Goal: Task Accomplishment & Management: Manage account settings

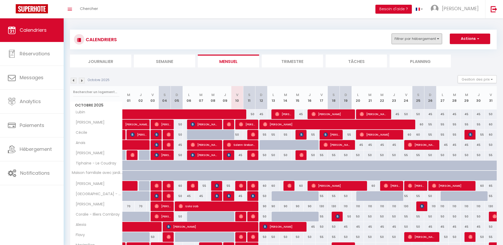
click at [428, 39] on button "Filtrer par hébergement" at bounding box center [417, 39] width 50 height 10
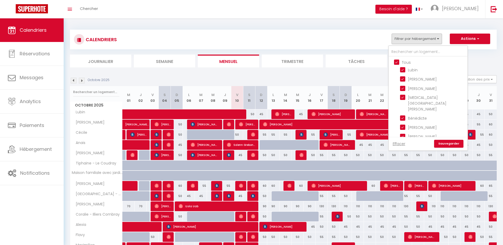
click at [397, 61] on input "Tous" at bounding box center [433, 61] width 79 height 5
checkbox input "false"
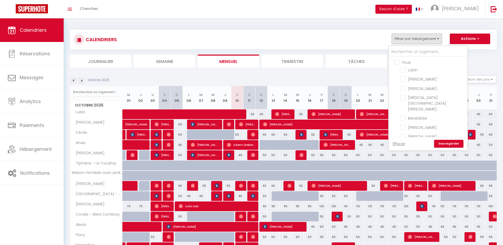
checkbox input "false"
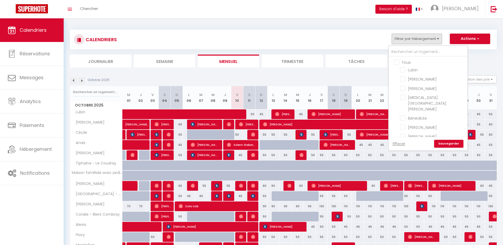
checkbox input "false"
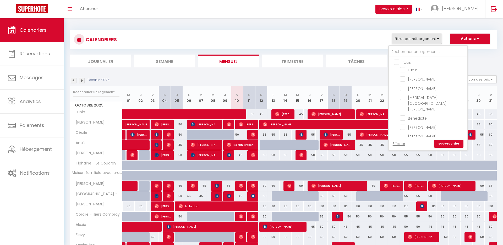
checkbox input "false"
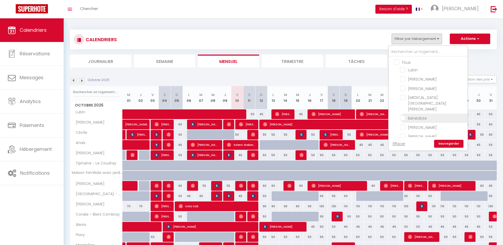
click at [421, 115] on input "Bénédicte" at bounding box center [433, 117] width 66 height 5
checkbox input "true"
click at [452, 143] on link "Sauvegarder" at bounding box center [448, 144] width 29 height 8
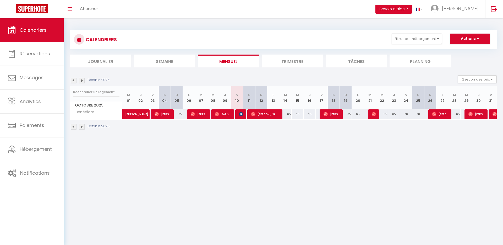
click at [84, 82] on img at bounding box center [82, 81] width 6 height 6
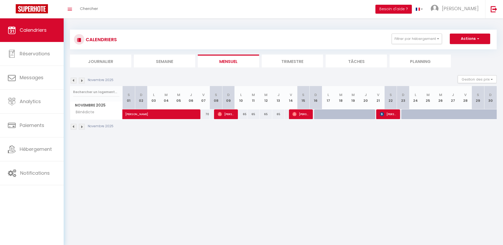
click at [84, 80] on img at bounding box center [82, 81] width 6 height 6
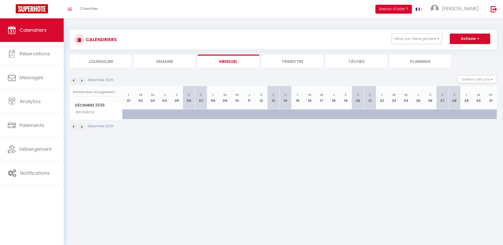
click at [74, 80] on img at bounding box center [74, 81] width 6 height 6
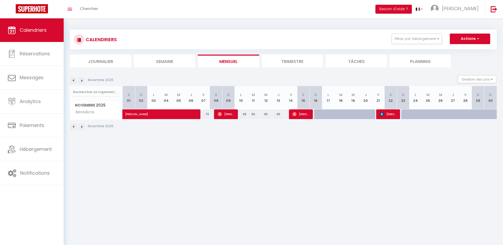
click at [387, 120] on div "Novembre 2025" at bounding box center [283, 127] width 427 height 15
click at [390, 115] on span "[PERSON_NAME]" at bounding box center [388, 114] width 17 height 10
select select "OK"
select select "KO"
select select "0"
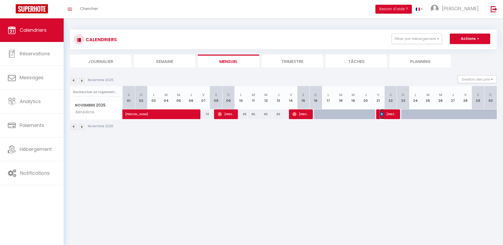
select select "0"
select select "1"
select select
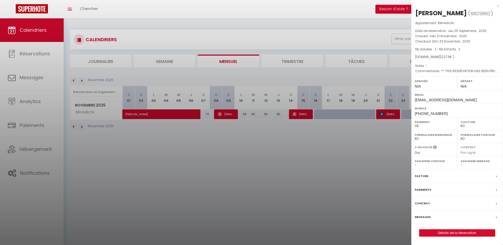
click at [362, 135] on div at bounding box center [251, 122] width 503 height 245
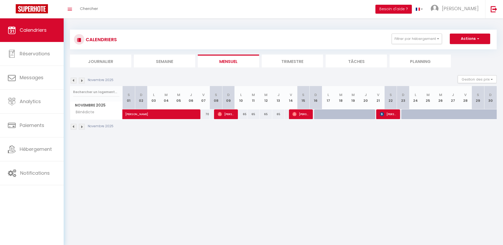
click at [80, 80] on img at bounding box center [82, 81] width 6 height 6
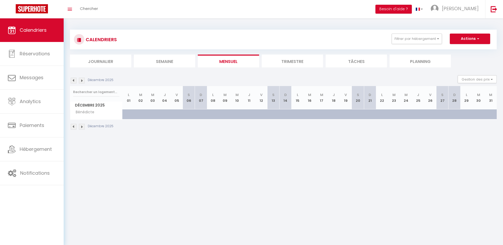
click at [80, 80] on img at bounding box center [82, 81] width 6 height 6
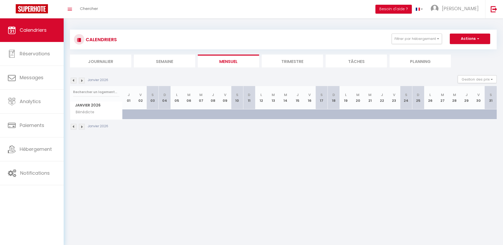
click at [75, 80] on img at bounding box center [74, 81] width 6 height 6
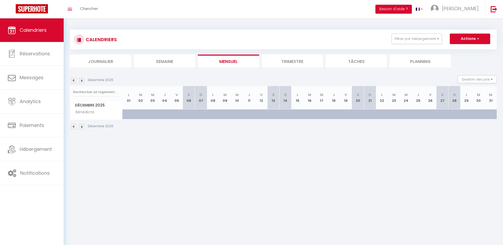
click at [75, 80] on img at bounding box center [74, 81] width 6 height 6
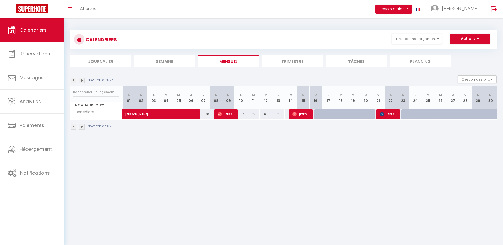
click at [316, 113] on div at bounding box center [320, 114] width 13 height 10
type input "65"
type input "Dim 16 Novembre 2025"
type input "Lun 17 Novembre 2025"
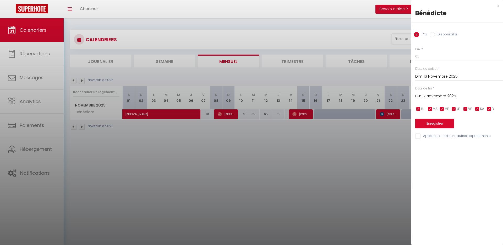
click at [433, 33] on input "Disponibilité" at bounding box center [432, 34] width 5 height 5
radio input "true"
radio input "false"
click at [448, 93] on input "Lun 17 Novembre 2025" at bounding box center [460, 96] width 88 height 7
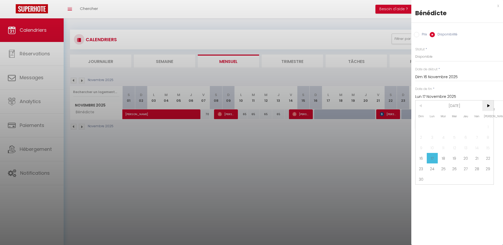
click at [485, 107] on span ">" at bounding box center [488, 105] width 11 height 10
click at [486, 127] on span "3" at bounding box center [488, 126] width 11 height 10
type input "[DATE]"
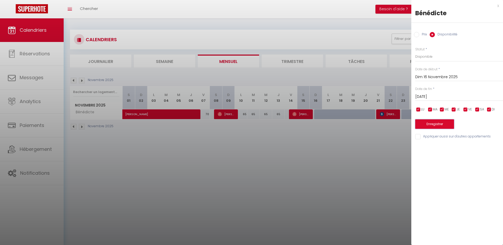
click at [438, 123] on button "Enregistrer" at bounding box center [435, 123] width 39 height 9
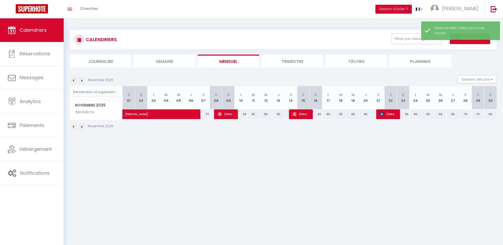
click at [83, 80] on img at bounding box center [82, 81] width 6 height 6
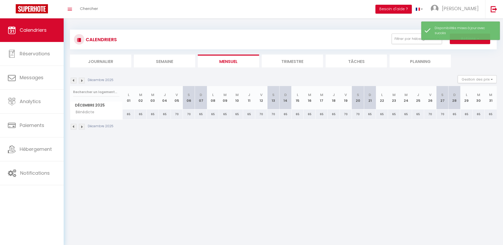
click at [83, 80] on img at bounding box center [82, 81] width 6 height 6
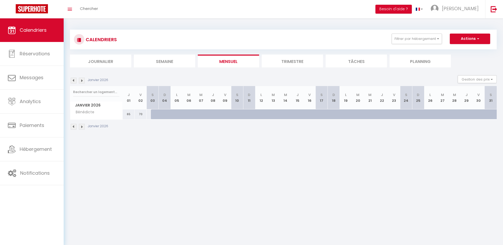
click at [75, 79] on img at bounding box center [74, 81] width 6 height 6
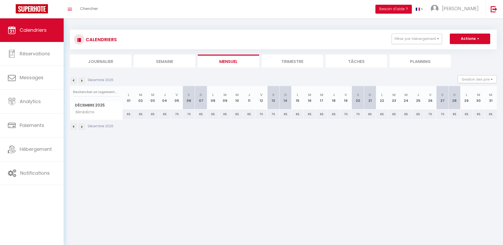
click at [75, 79] on img at bounding box center [74, 81] width 6 height 6
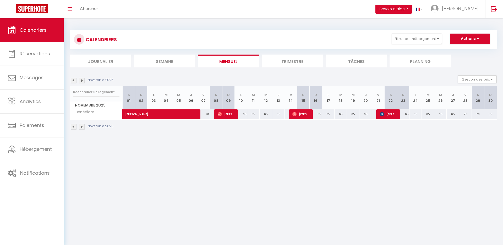
click at [170, 147] on body "🟢 Des questions ou besoin d'assistance pour la migration AirBnB? Prenez rdv >>>…" at bounding box center [251, 140] width 503 height 245
click at [82, 80] on img at bounding box center [82, 81] width 6 height 6
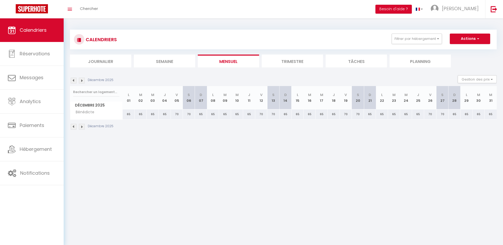
click at [72, 80] on img at bounding box center [74, 81] width 6 height 6
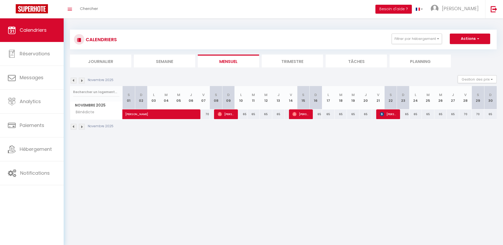
click at [71, 79] on img at bounding box center [74, 81] width 6 height 6
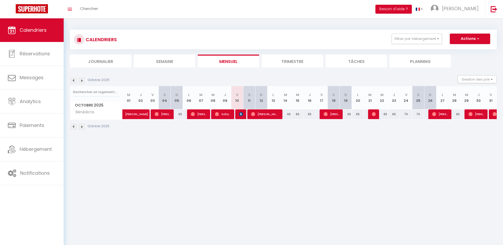
click at [83, 80] on img at bounding box center [82, 81] width 6 height 6
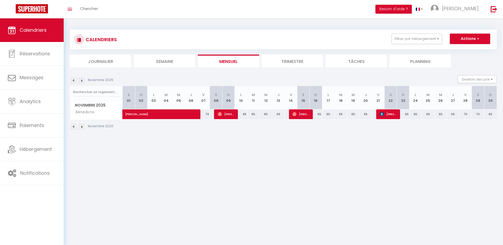
click at [83, 80] on img at bounding box center [82, 81] width 6 height 6
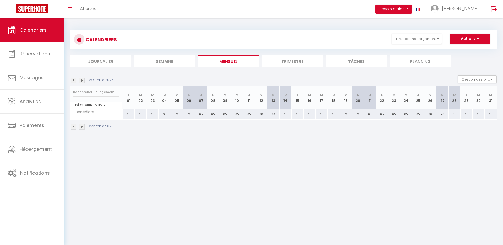
click at [98, 79] on p "Décembre 2025" at bounding box center [101, 80] width 26 height 5
click at [74, 78] on img at bounding box center [74, 81] width 6 height 6
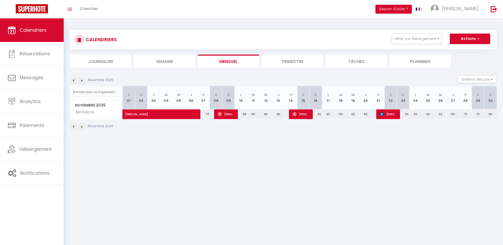
click at [74, 78] on img at bounding box center [74, 81] width 6 height 6
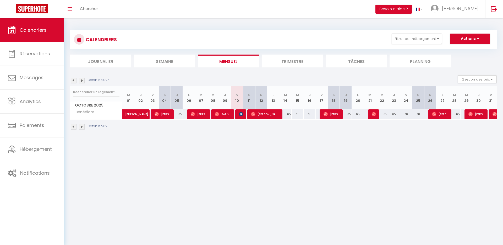
click at [73, 79] on img at bounding box center [74, 81] width 6 height 6
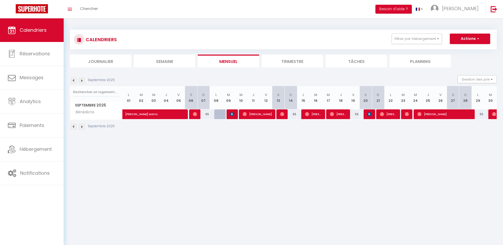
click at [83, 80] on img at bounding box center [82, 81] width 6 height 6
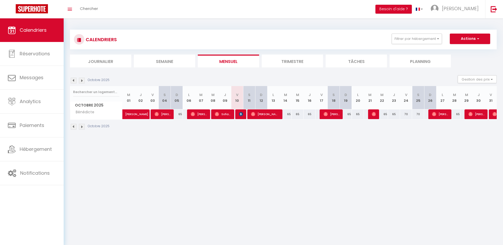
click at [74, 80] on img at bounding box center [74, 81] width 6 height 6
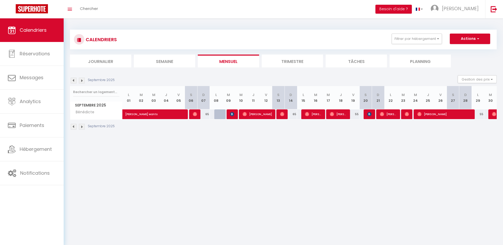
click at [82, 80] on img at bounding box center [82, 81] width 6 height 6
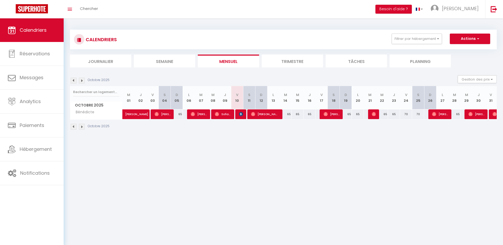
click at [102, 80] on p "Octobre 2025" at bounding box center [99, 80] width 22 height 5
